Goal: Task Accomplishment & Management: Complete application form

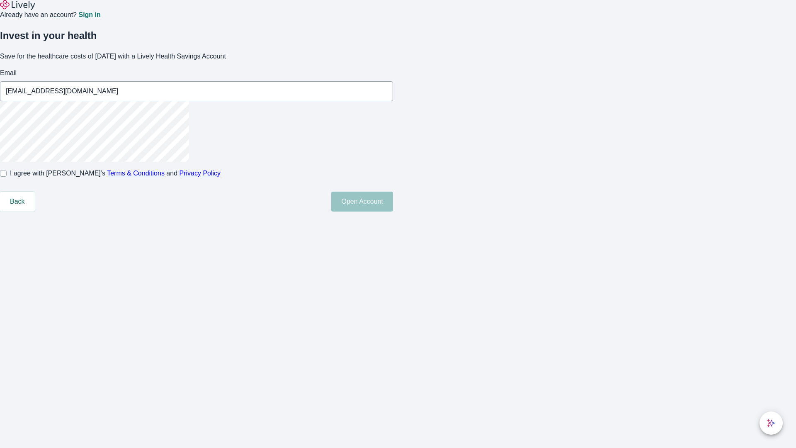
click at [7, 177] on input "I agree with Lively’s Terms & Conditions and Privacy Policy" at bounding box center [3, 173] width 7 height 7
checkbox input "true"
click at [393, 212] on button "Open Account" at bounding box center [362, 202] width 62 height 20
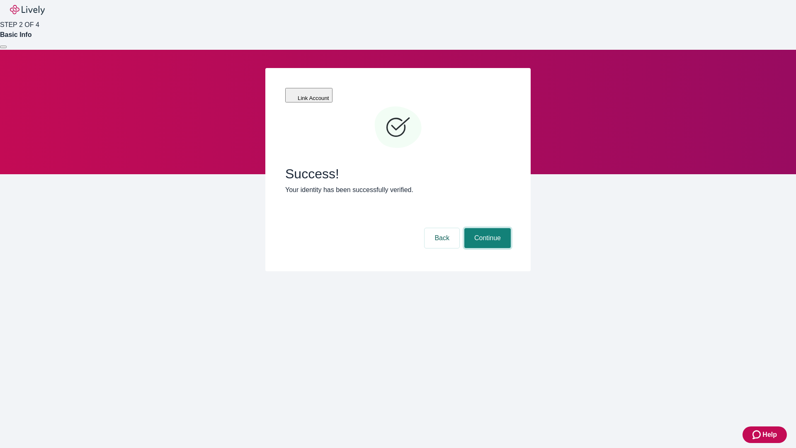
click at [487, 228] on button "Continue" at bounding box center [488, 238] width 46 height 20
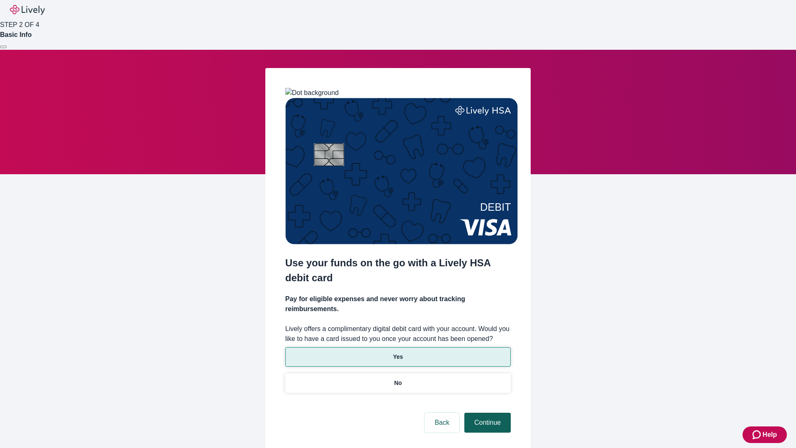
click at [398, 379] on p "No" at bounding box center [399, 383] width 8 height 9
click at [487, 413] on button "Continue" at bounding box center [488, 423] width 46 height 20
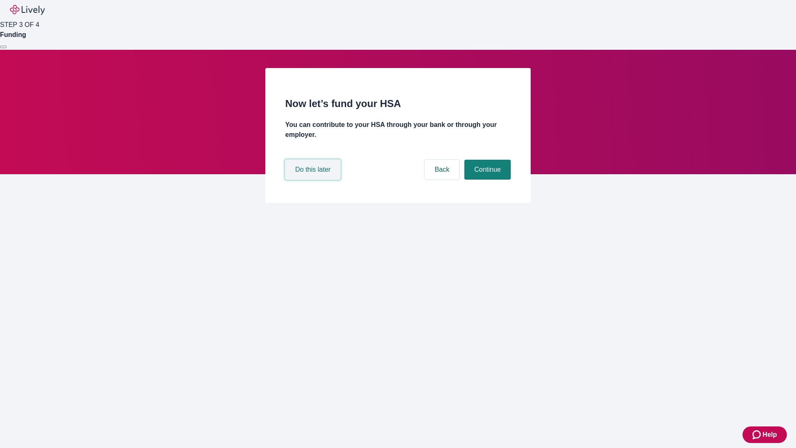
click at [314, 180] on button "Do this later" at bounding box center [312, 170] width 55 height 20
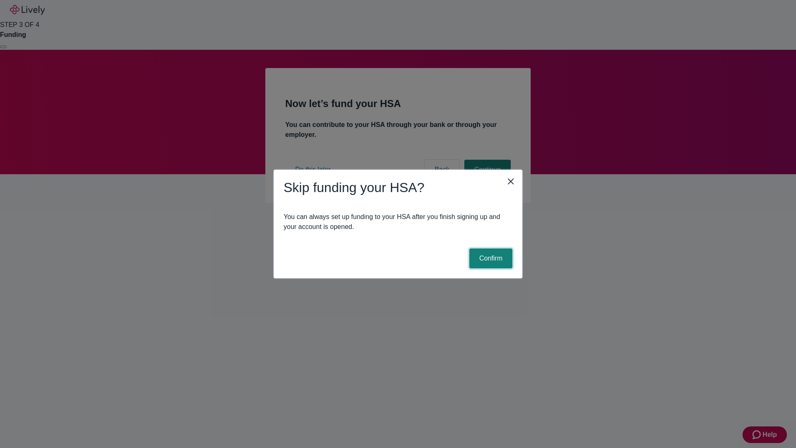
click at [490, 258] on button "Confirm" at bounding box center [491, 258] width 43 height 20
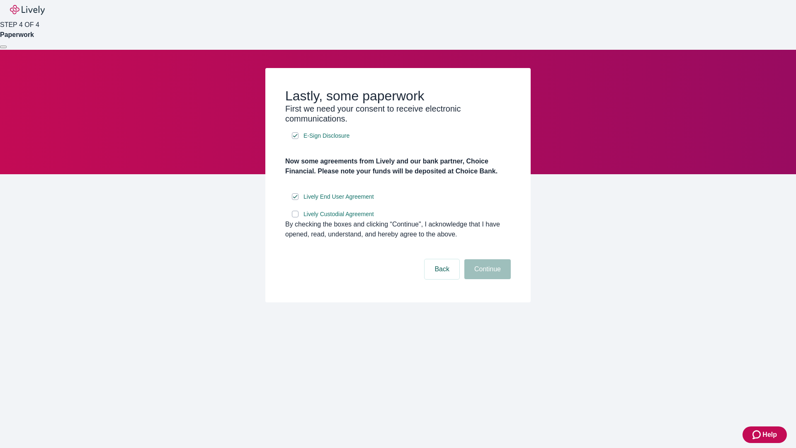
click at [295, 217] on input "Lively Custodial Agreement" at bounding box center [295, 214] width 7 height 7
checkbox input "true"
click at [487, 279] on button "Continue" at bounding box center [488, 269] width 46 height 20
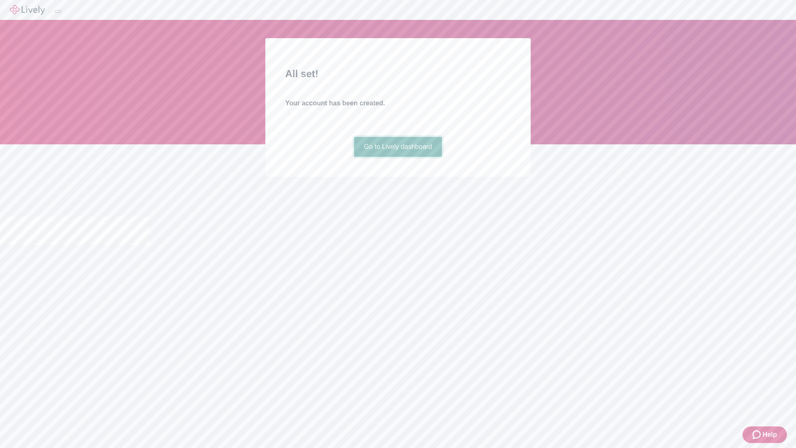
click at [398, 157] on link "Go to Lively dashboard" at bounding box center [398, 147] width 88 height 20
